Goal: Transaction & Acquisition: Purchase product/service

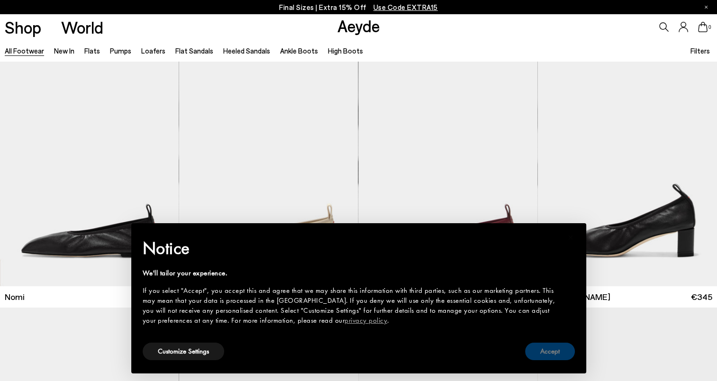
click at [552, 348] on button "Accept" at bounding box center [550, 352] width 50 height 18
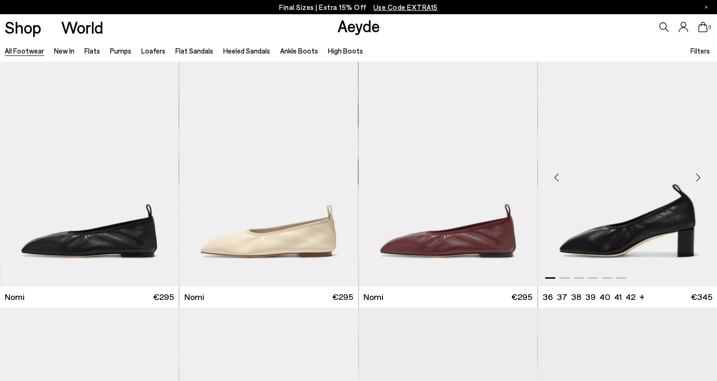
click at [696, 177] on div "Next slide" at bounding box center [698, 177] width 28 height 28
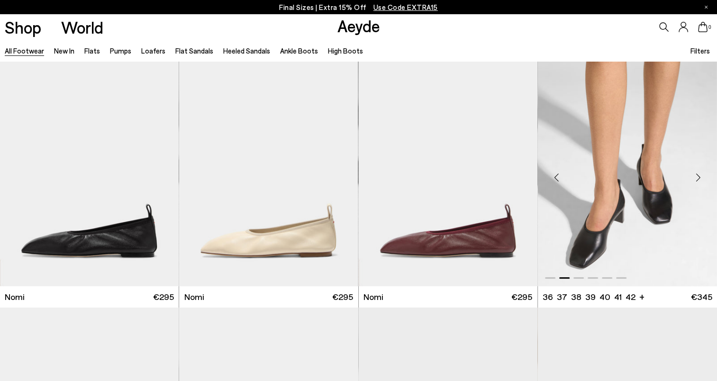
click at [696, 177] on div "Next slide" at bounding box center [698, 177] width 28 height 28
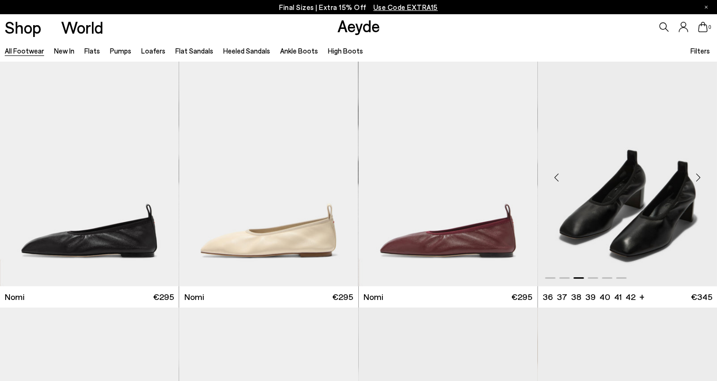
click at [696, 177] on div "Next slide" at bounding box center [698, 177] width 28 height 28
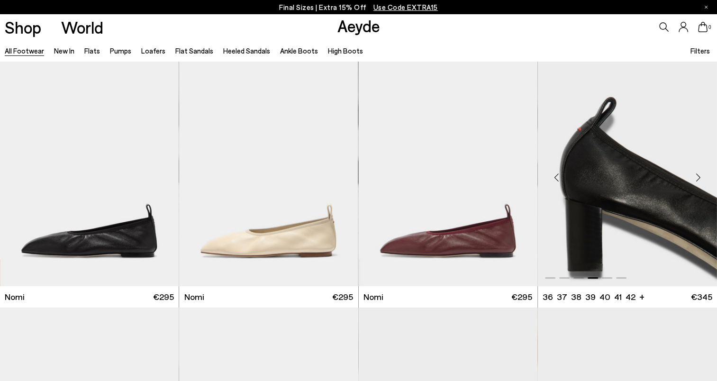
click at [696, 177] on div "Next slide" at bounding box center [698, 177] width 28 height 28
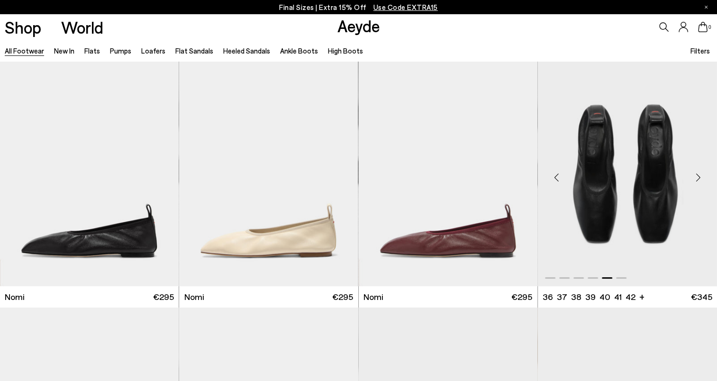
click at [696, 177] on div "Next slide" at bounding box center [698, 177] width 28 height 28
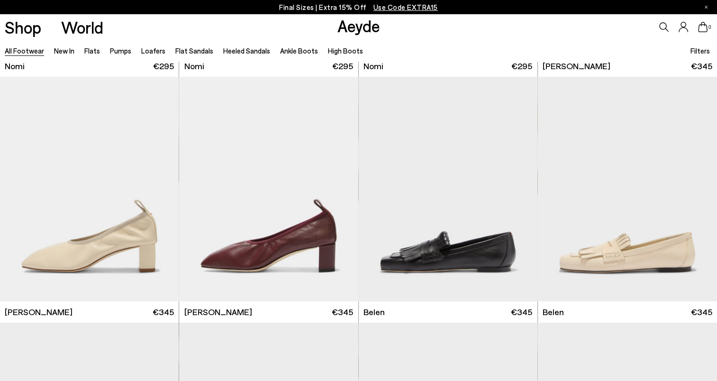
scroll to position [233, 0]
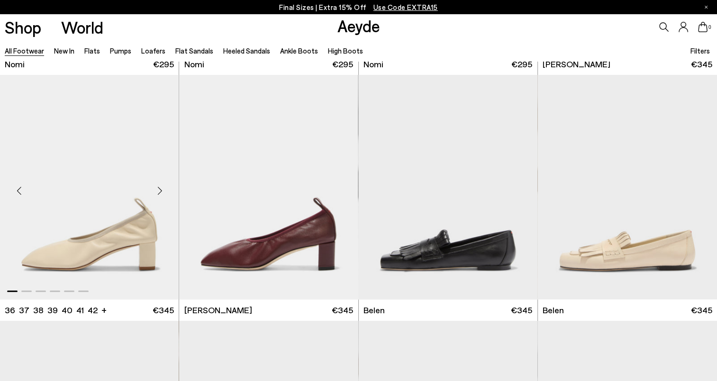
click at [161, 192] on div "Next slide" at bounding box center [160, 191] width 28 height 28
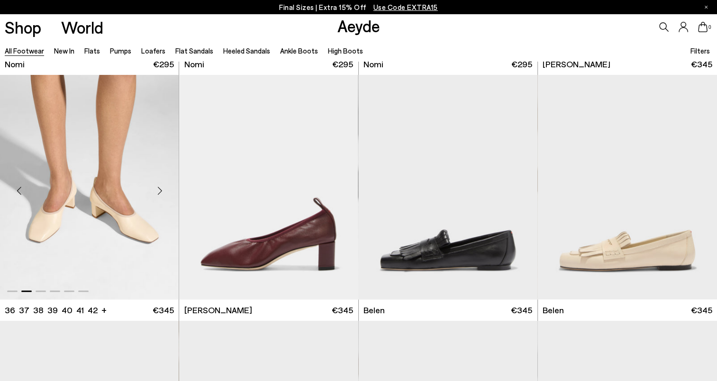
click at [161, 192] on div "Next slide" at bounding box center [160, 191] width 28 height 28
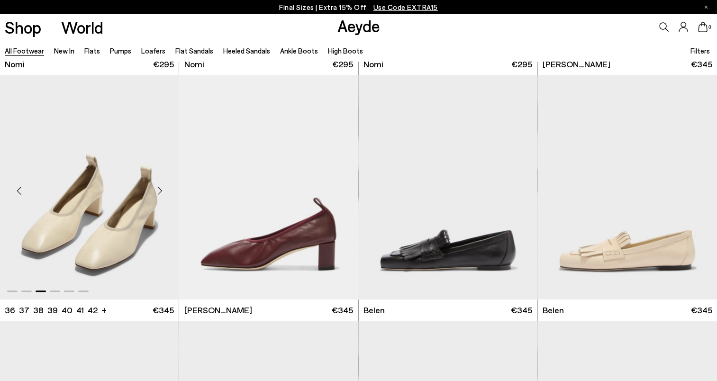
click at [161, 192] on div "Next slide" at bounding box center [160, 191] width 28 height 28
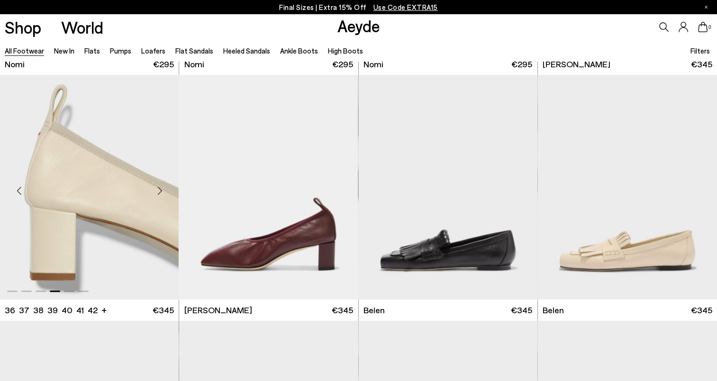
click at [161, 192] on div "Next slide" at bounding box center [160, 191] width 28 height 28
